Goal: Information Seeking & Learning: Learn about a topic

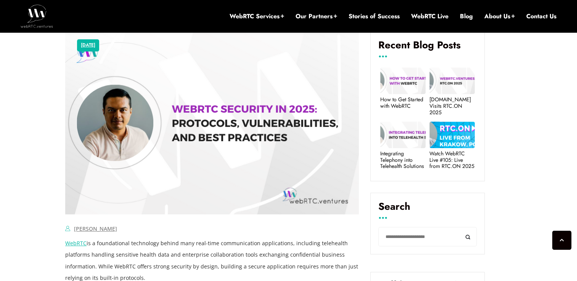
scroll to position [495, 0]
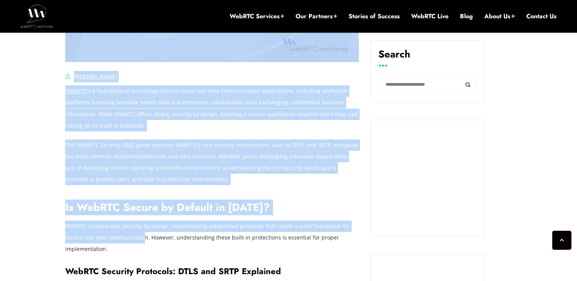
drag, startPoint x: 64, startPoint y: 236, endPoint x: 125, endPoint y: 239, distance: 61.4
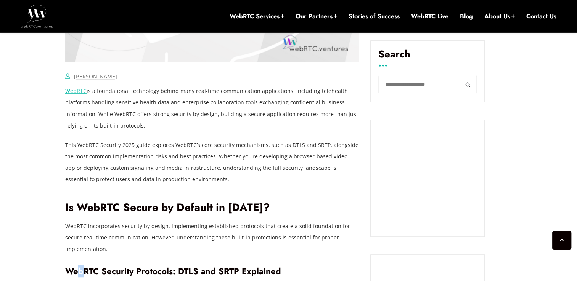
drag, startPoint x: 125, startPoint y: 239, endPoint x: 81, endPoint y: 250, distance: 45.6
drag, startPoint x: 81, startPoint y: 250, endPoint x: 67, endPoint y: 240, distance: 16.9
click at [67, 240] on p "WebRTC incorporates security by design, implementing established protocols that…" at bounding box center [211, 238] width 293 height 34
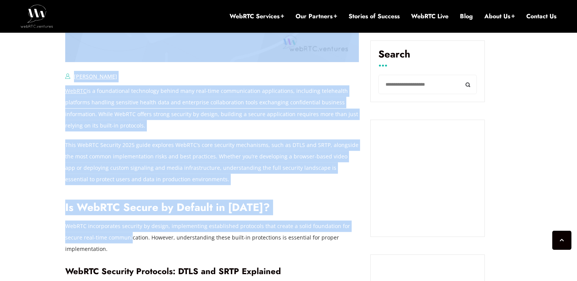
drag, startPoint x: 64, startPoint y: 239, endPoint x: 112, endPoint y: 239, distance: 48.4
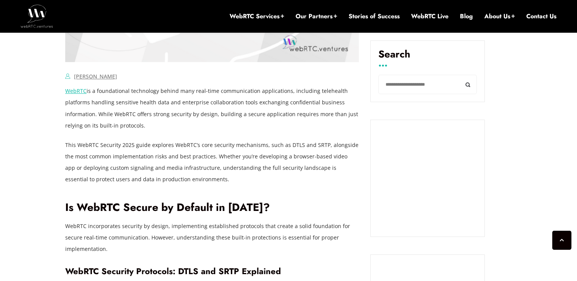
drag, startPoint x: 112, startPoint y: 239, endPoint x: 118, endPoint y: 243, distance: 7.1
click at [118, 243] on p "WebRTC incorporates security by design, implementing established protocols that…" at bounding box center [211, 238] width 293 height 34
drag, startPoint x: 127, startPoint y: 237, endPoint x: 66, endPoint y: 237, distance: 61.0
click at [66, 237] on p "WebRTC incorporates security by design, implementing established protocols that…" at bounding box center [211, 238] width 293 height 34
copy p "real-time communication"
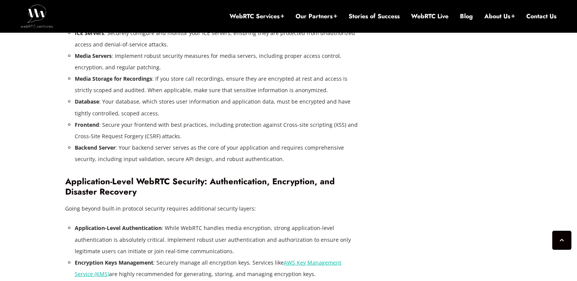
scroll to position [1854, 0]
